Goal: Transaction & Acquisition: Obtain resource

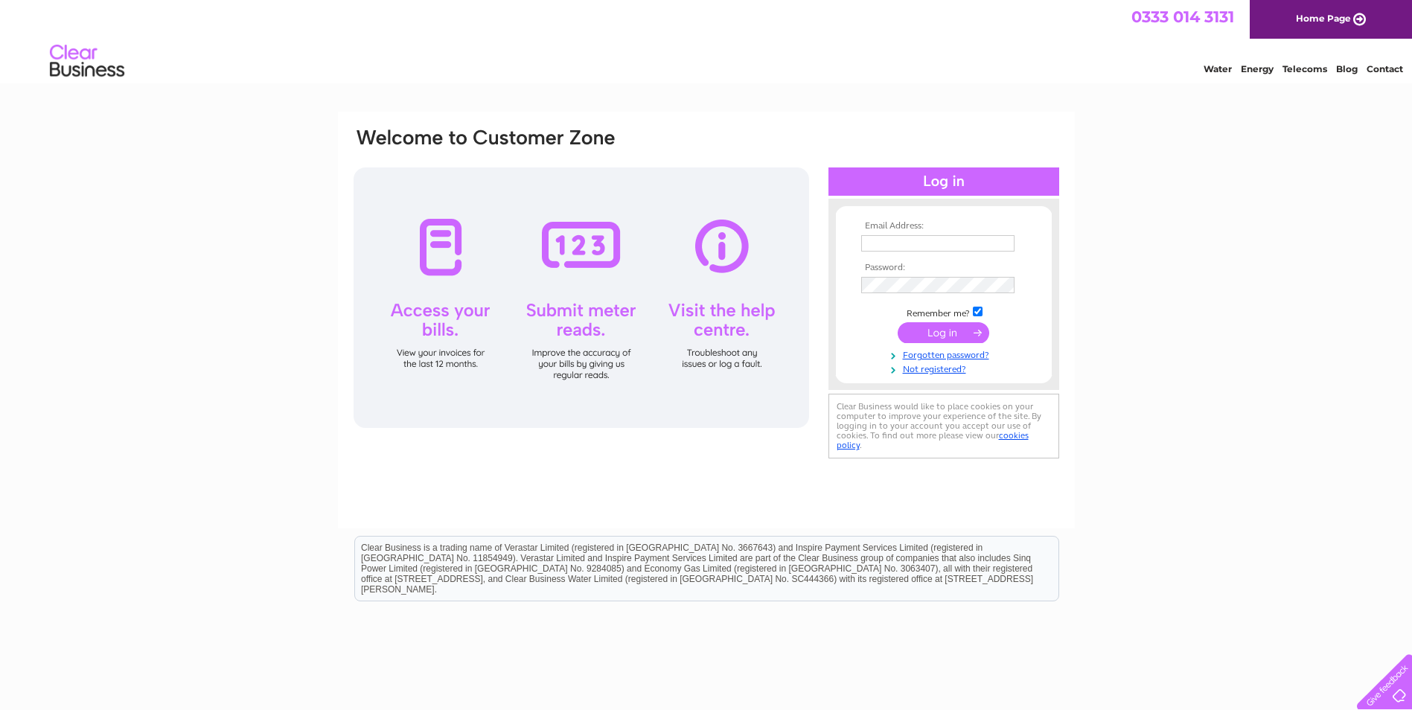
type input "[EMAIL_ADDRESS][DOMAIN_NAME]"
click at [931, 331] on input "submit" at bounding box center [944, 332] width 92 height 21
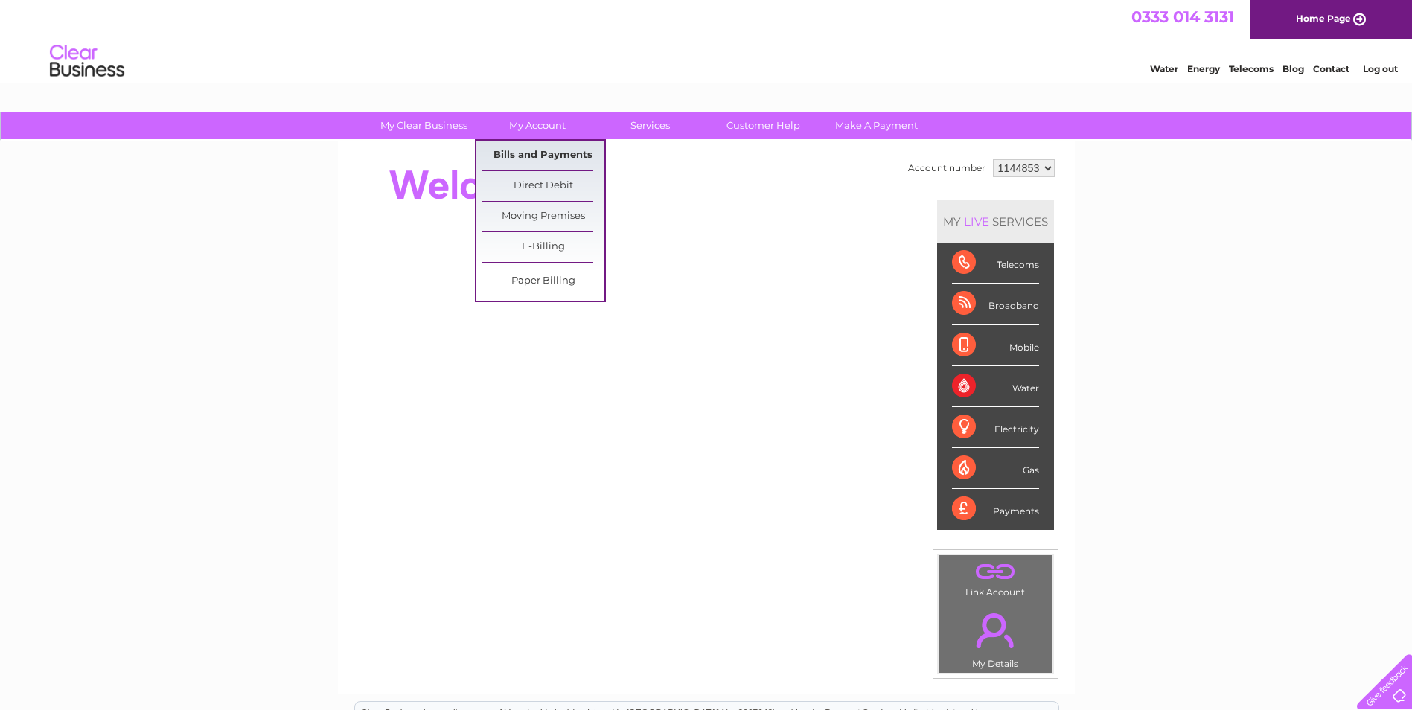
click at [561, 156] on link "Bills and Payments" at bounding box center [543, 156] width 123 height 30
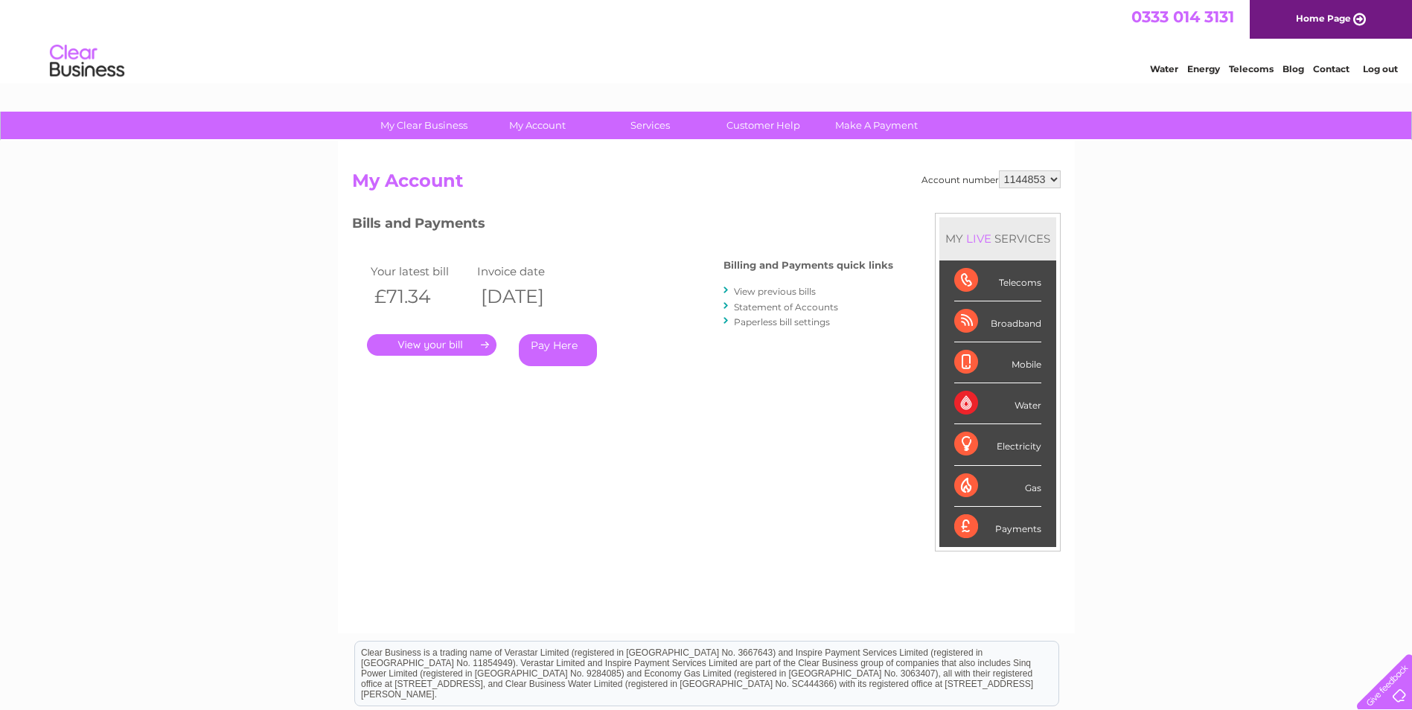
click at [473, 346] on link "." at bounding box center [432, 345] width 130 height 22
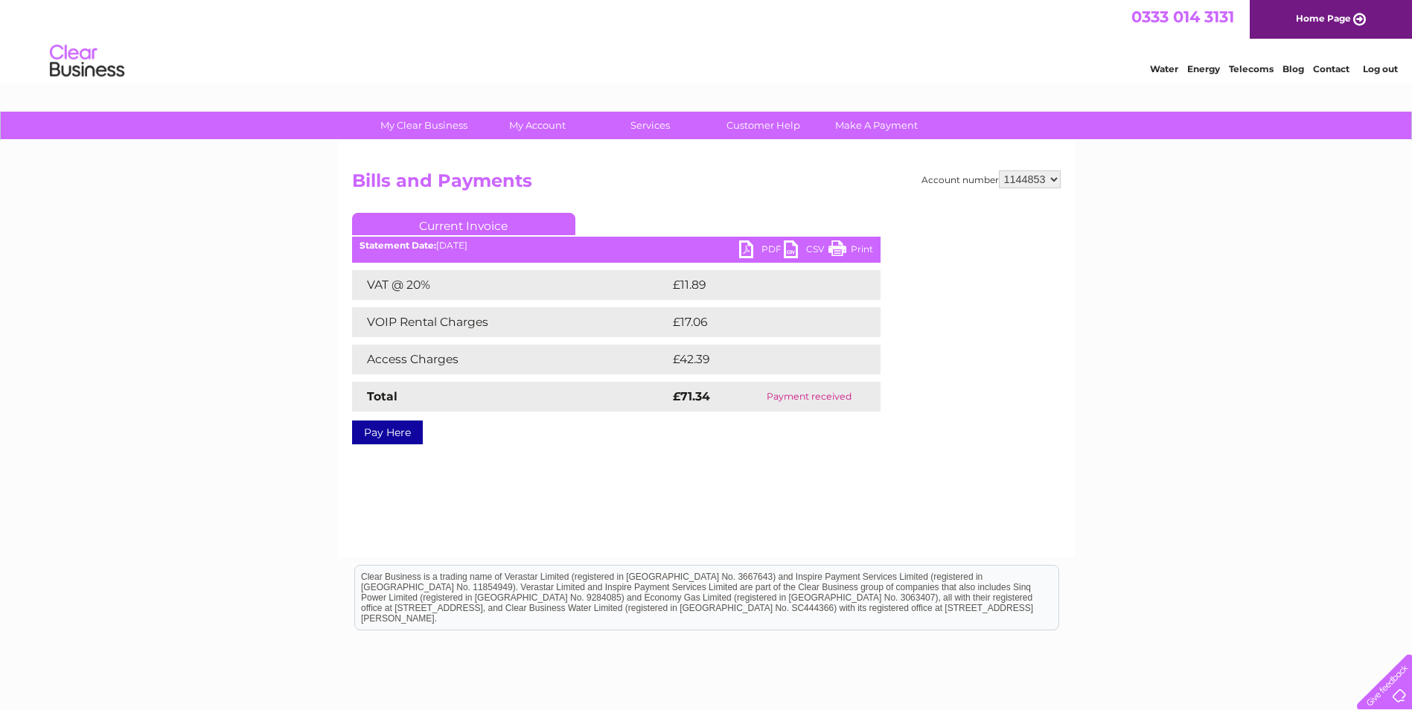
click at [741, 249] on link "PDF" at bounding box center [761, 251] width 45 height 22
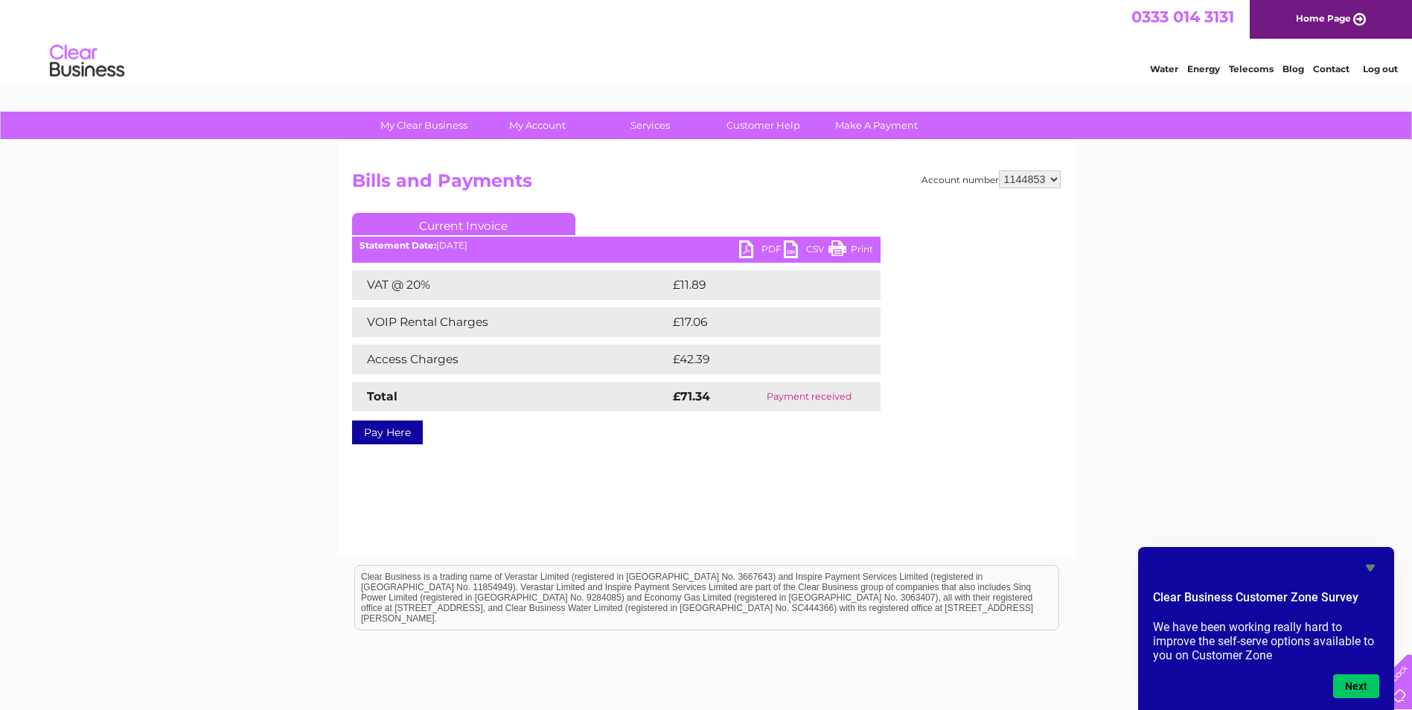
click at [1386, 66] on link "Log out" at bounding box center [1380, 68] width 35 height 11
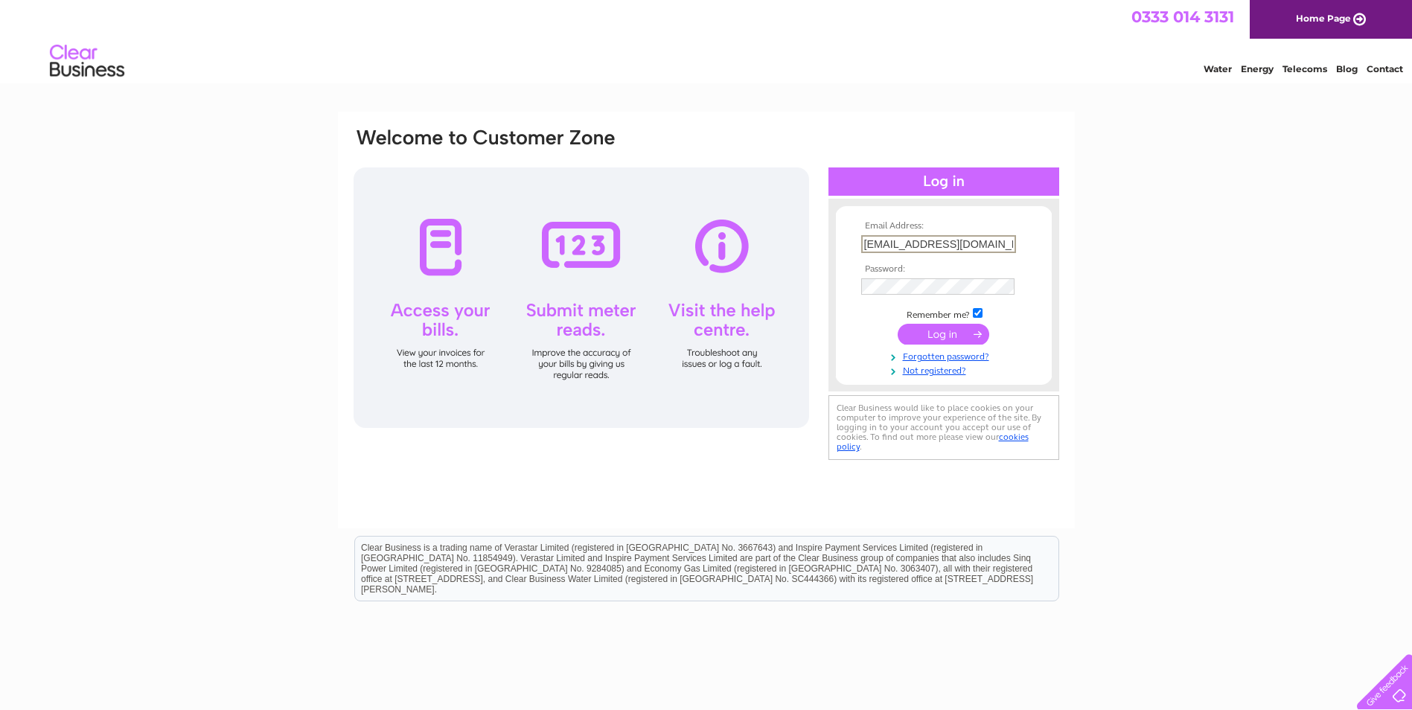
type input "m"
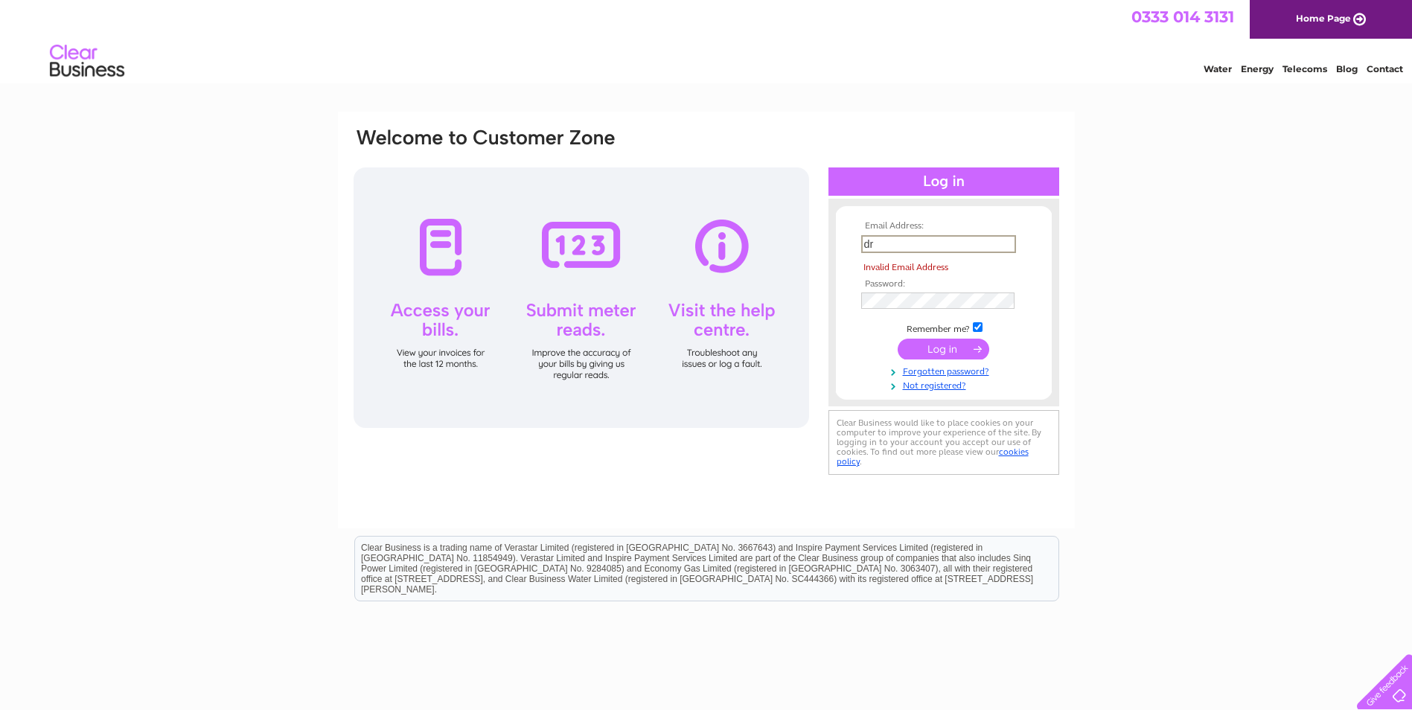
type input "drdougan@outlook.com"
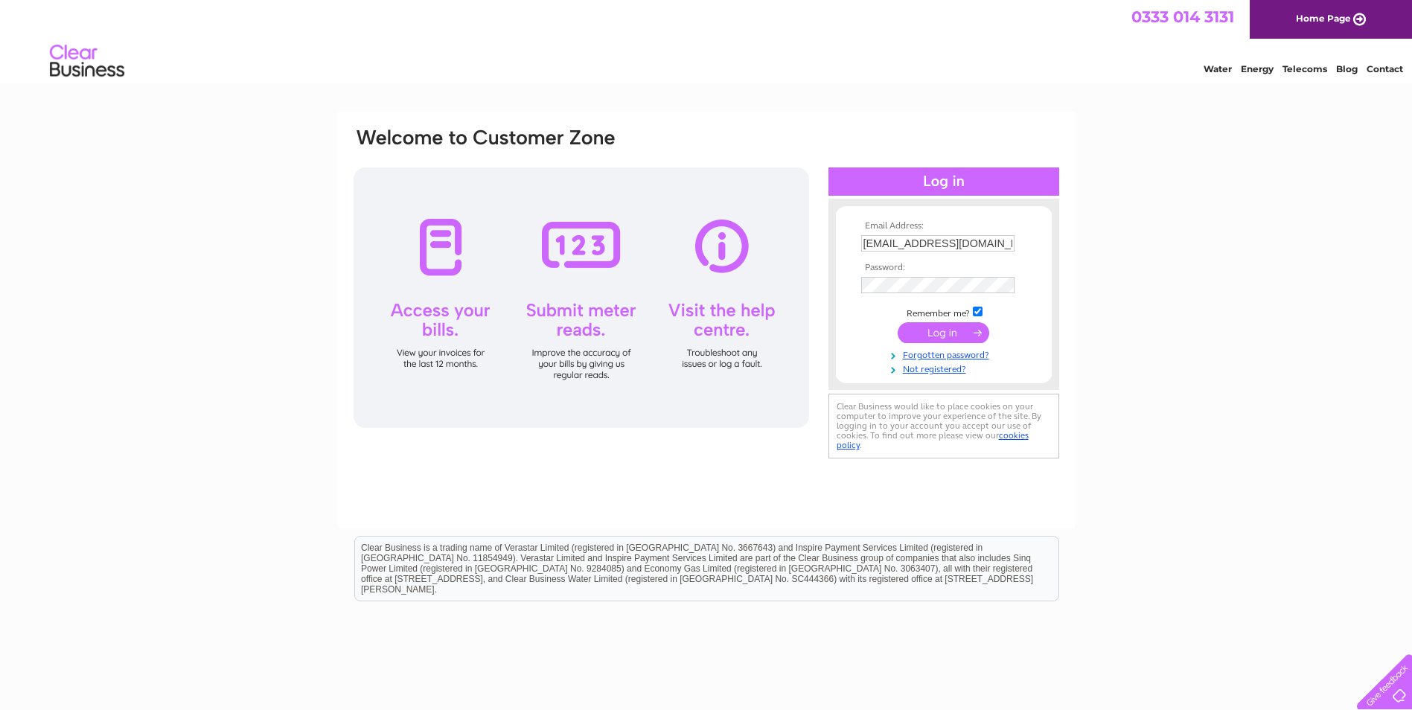
click at [941, 338] on input "submit" at bounding box center [944, 332] width 92 height 21
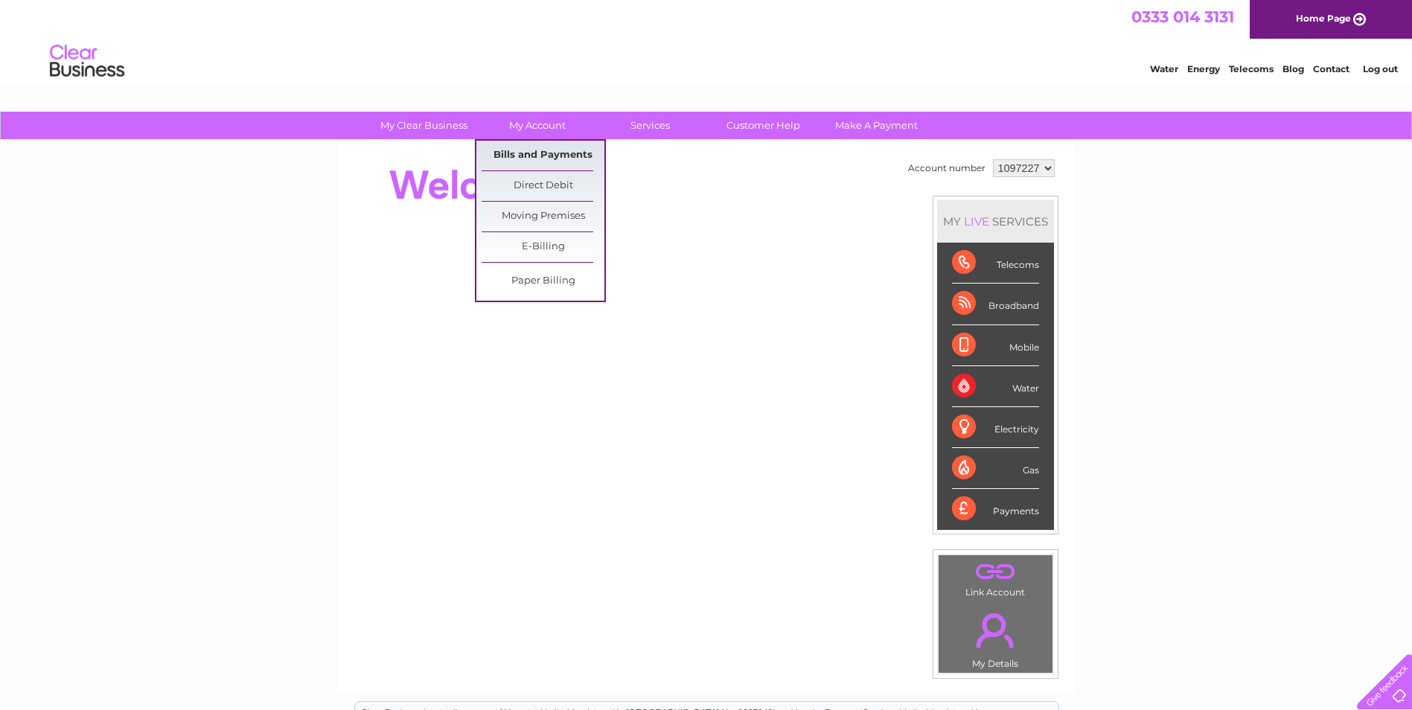
click at [549, 157] on link "Bills and Payments" at bounding box center [543, 156] width 123 height 30
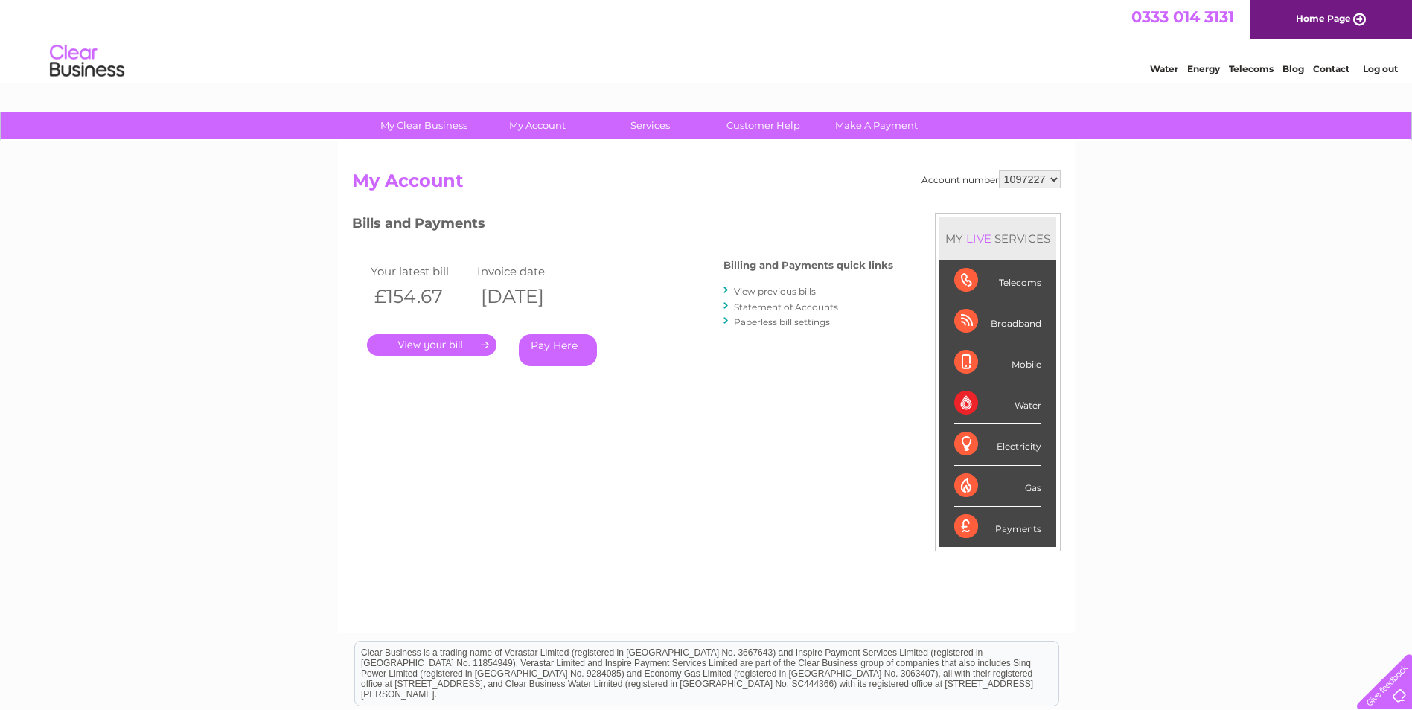
click at [460, 348] on link "." at bounding box center [432, 345] width 130 height 22
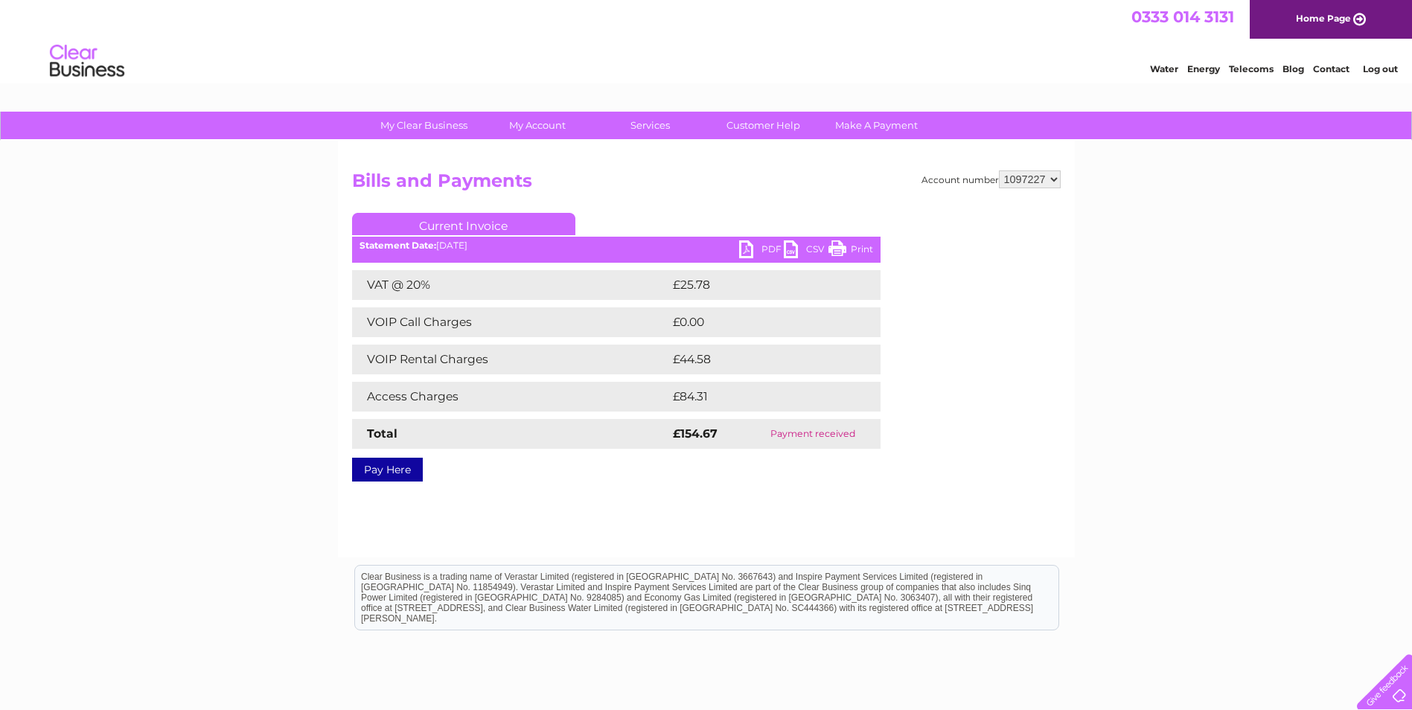
click at [759, 246] on link "PDF" at bounding box center [761, 251] width 45 height 22
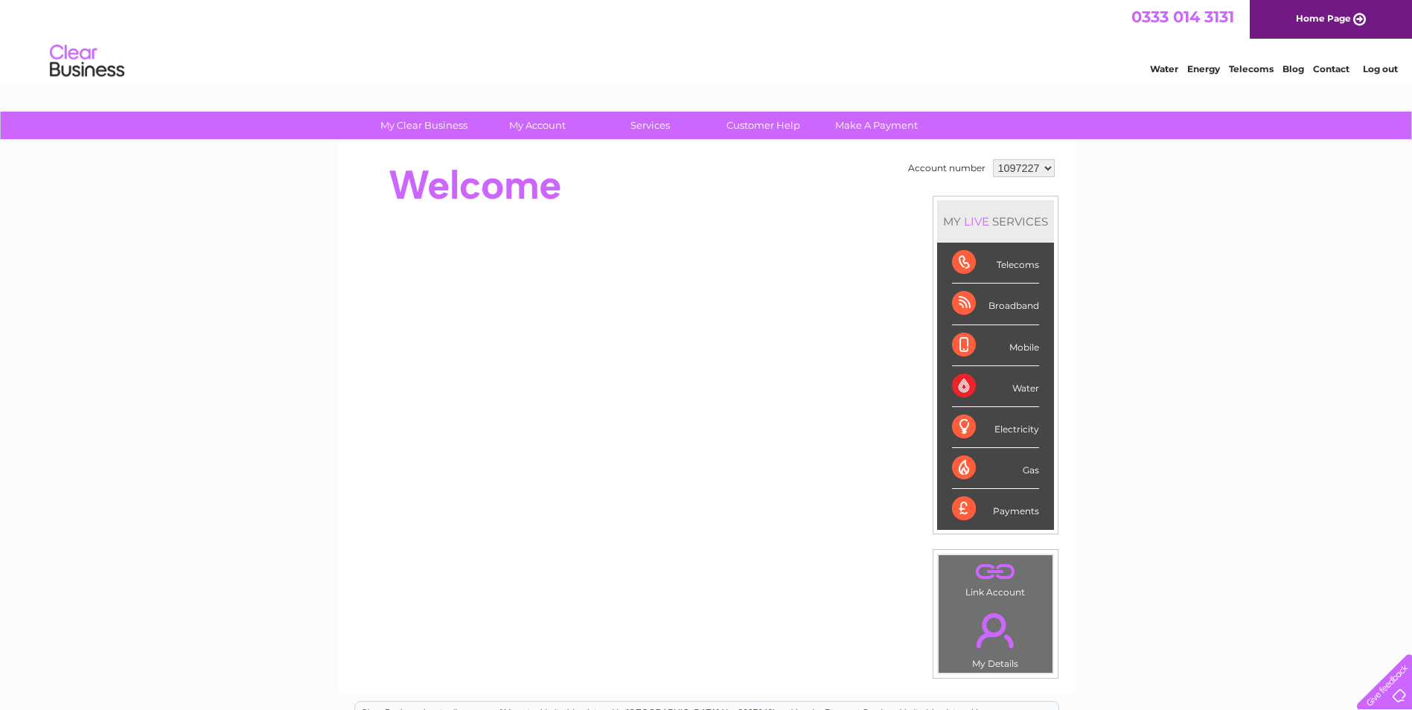
click at [1388, 66] on link "Log out" at bounding box center [1380, 68] width 35 height 11
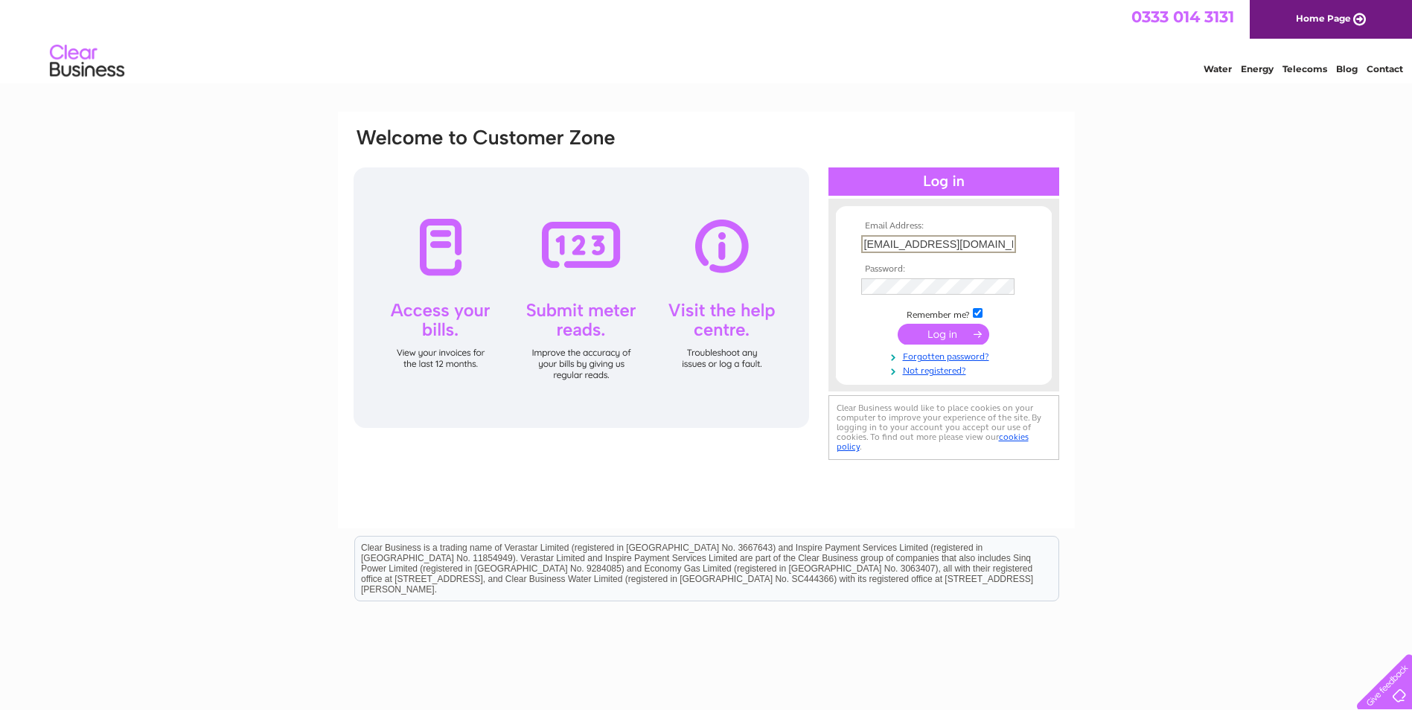
drag, startPoint x: 1006, startPoint y: 244, endPoint x: 722, endPoint y: 267, distance: 284.5
click at [1336, 74] on div "Email Address: [EMAIL_ADDRESS][DOMAIN_NAME] Password:" at bounding box center [1347, 67] width 22 height 15
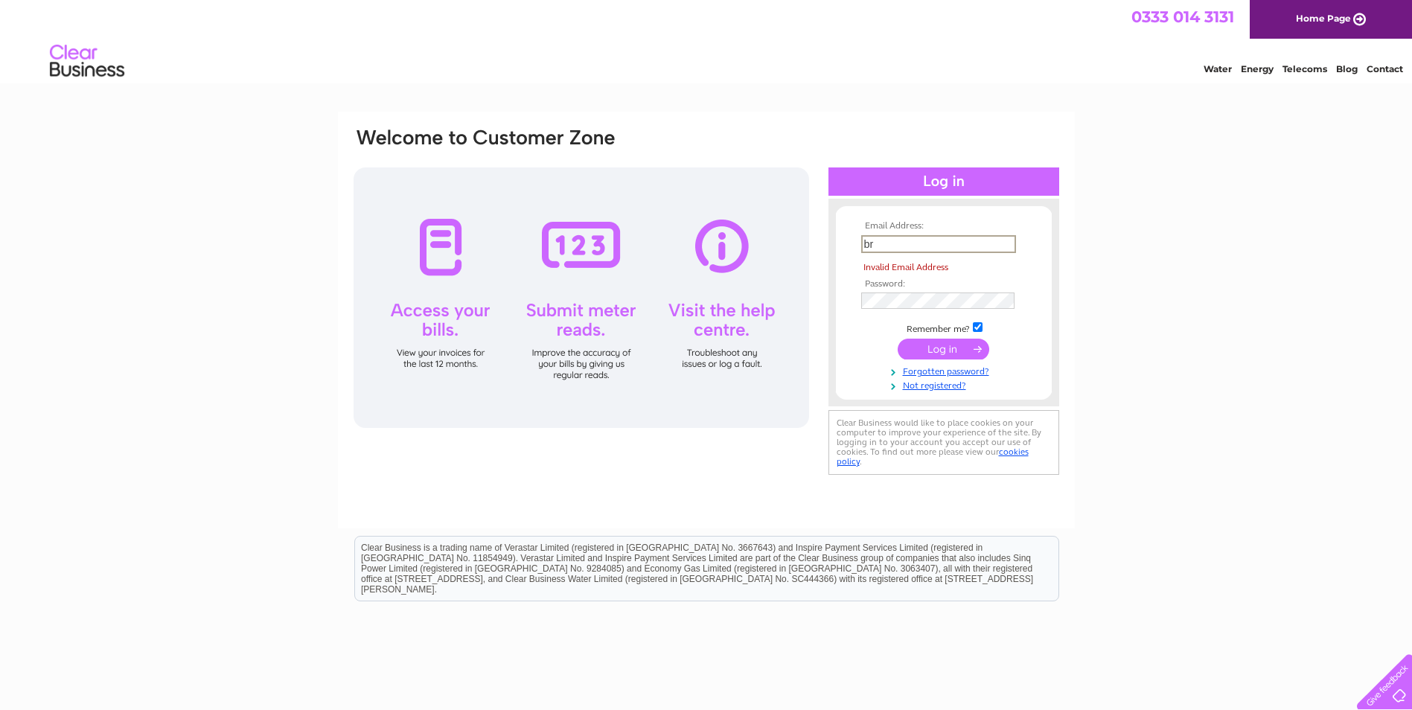
type input "[EMAIL_ADDRESS][DOMAIN_NAME]"
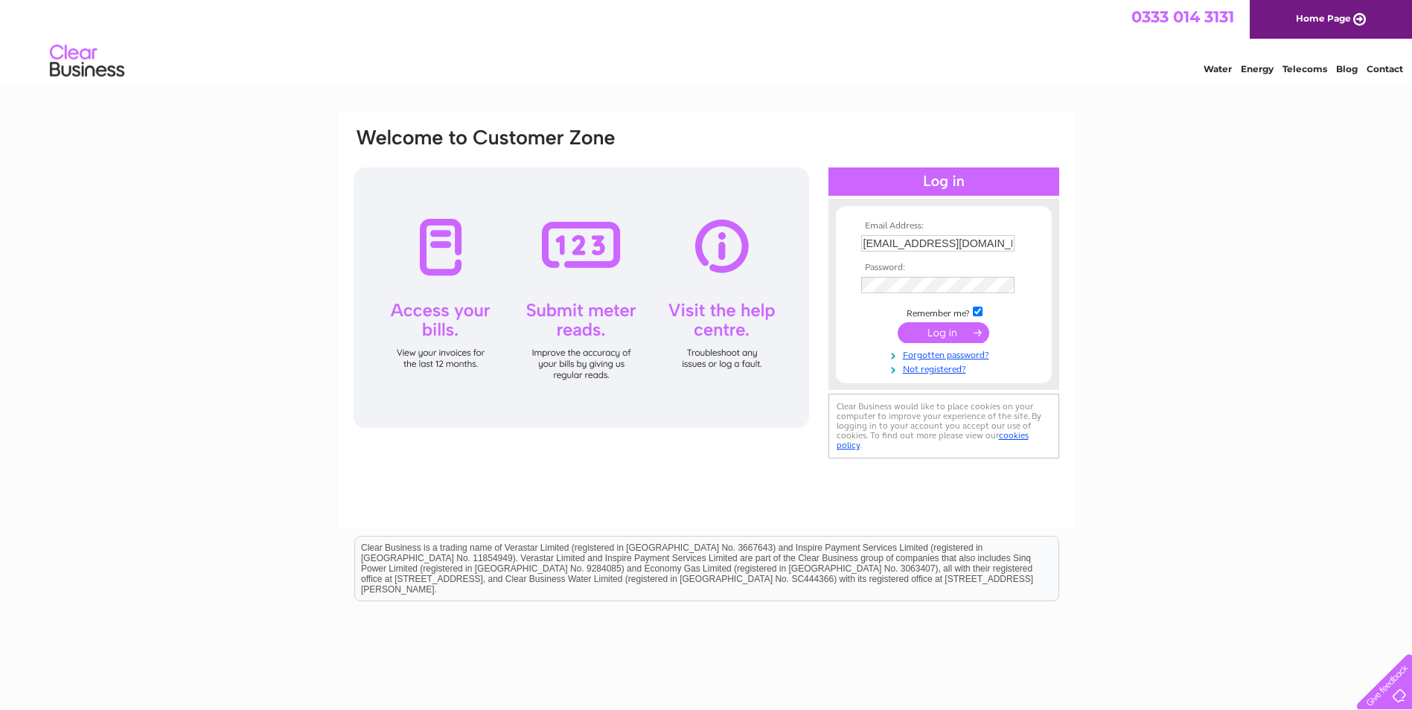
click at [941, 338] on input "submit" at bounding box center [944, 332] width 92 height 21
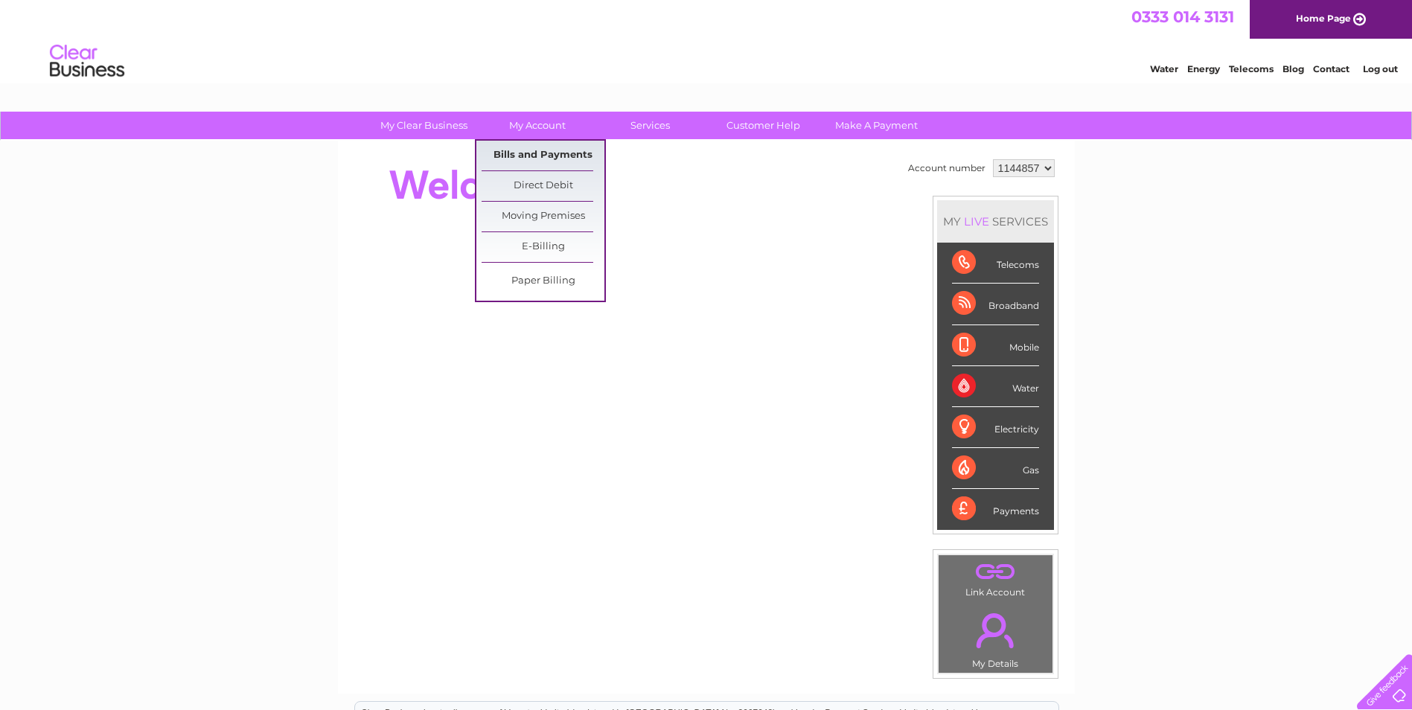
click at [562, 156] on link "Bills and Payments" at bounding box center [543, 156] width 123 height 30
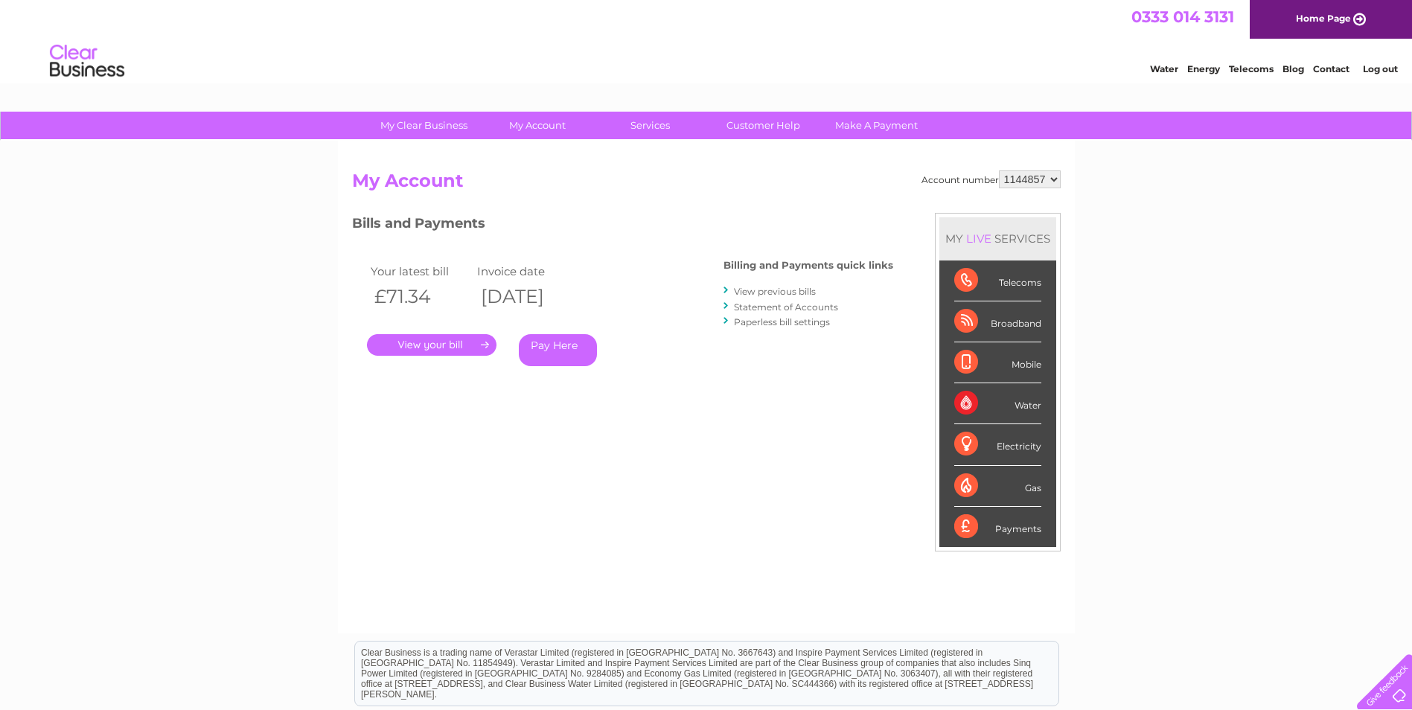
click at [446, 341] on link "." at bounding box center [432, 345] width 130 height 22
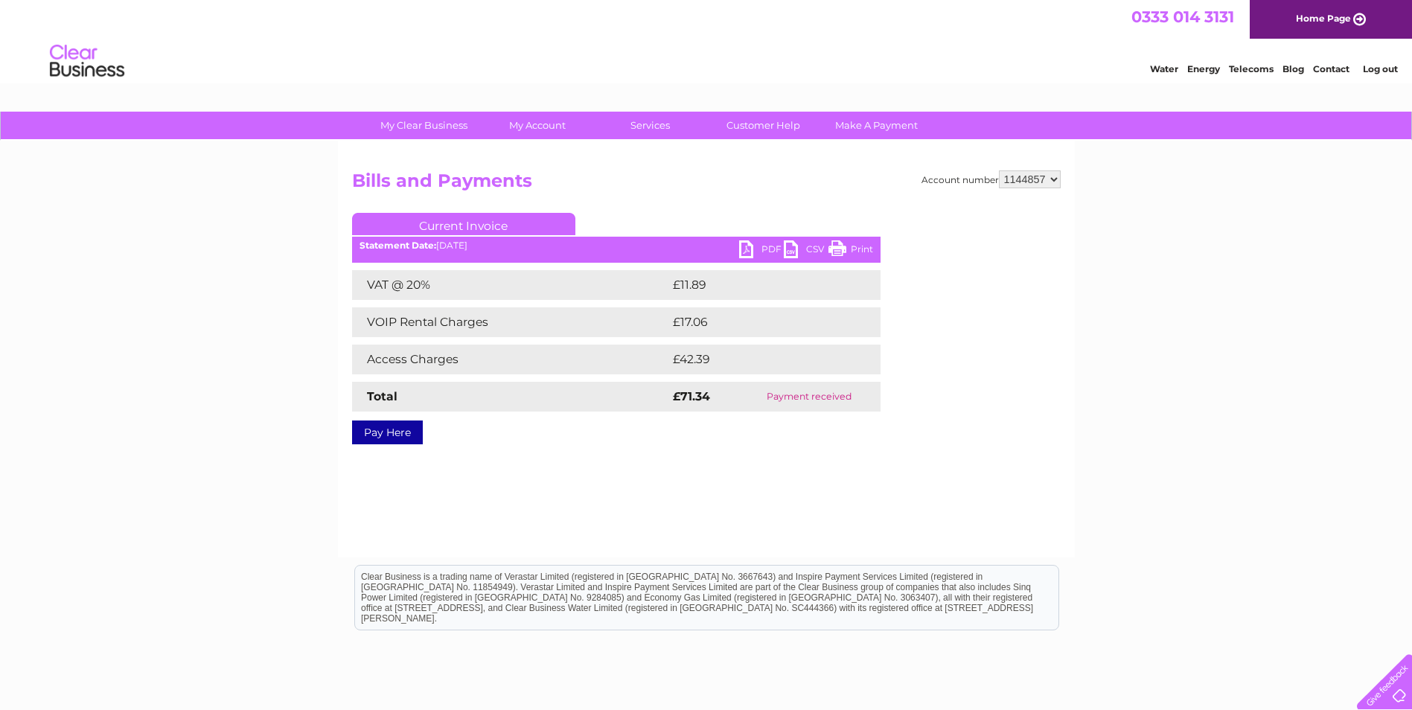
click at [759, 250] on link "PDF" at bounding box center [761, 251] width 45 height 22
